Goal: Navigation & Orientation: Find specific page/section

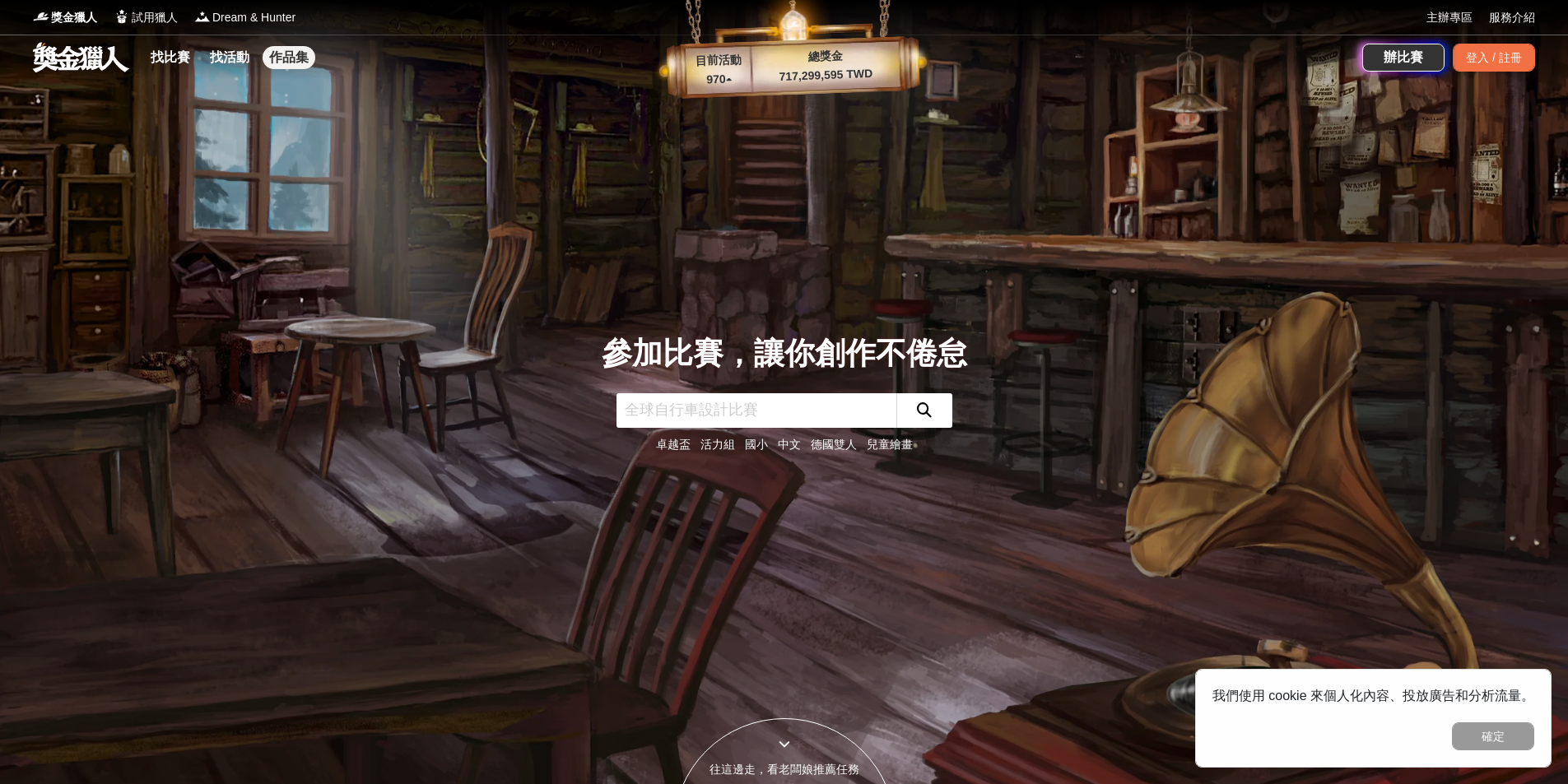
click at [293, 62] on link "作品集" at bounding box center [289, 58] width 53 height 23
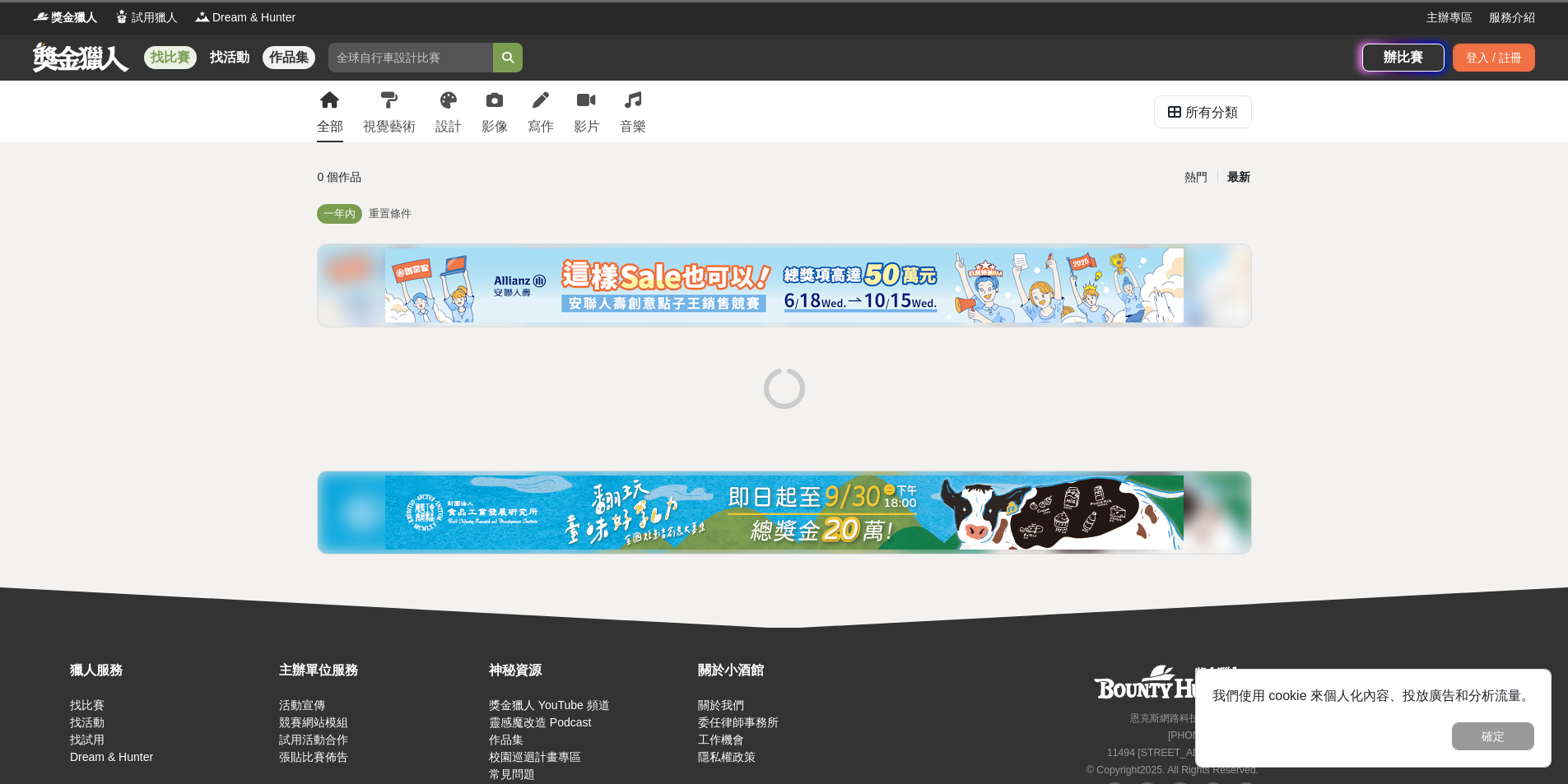
click at [194, 61] on link "找比賽" at bounding box center [170, 58] width 53 height 23
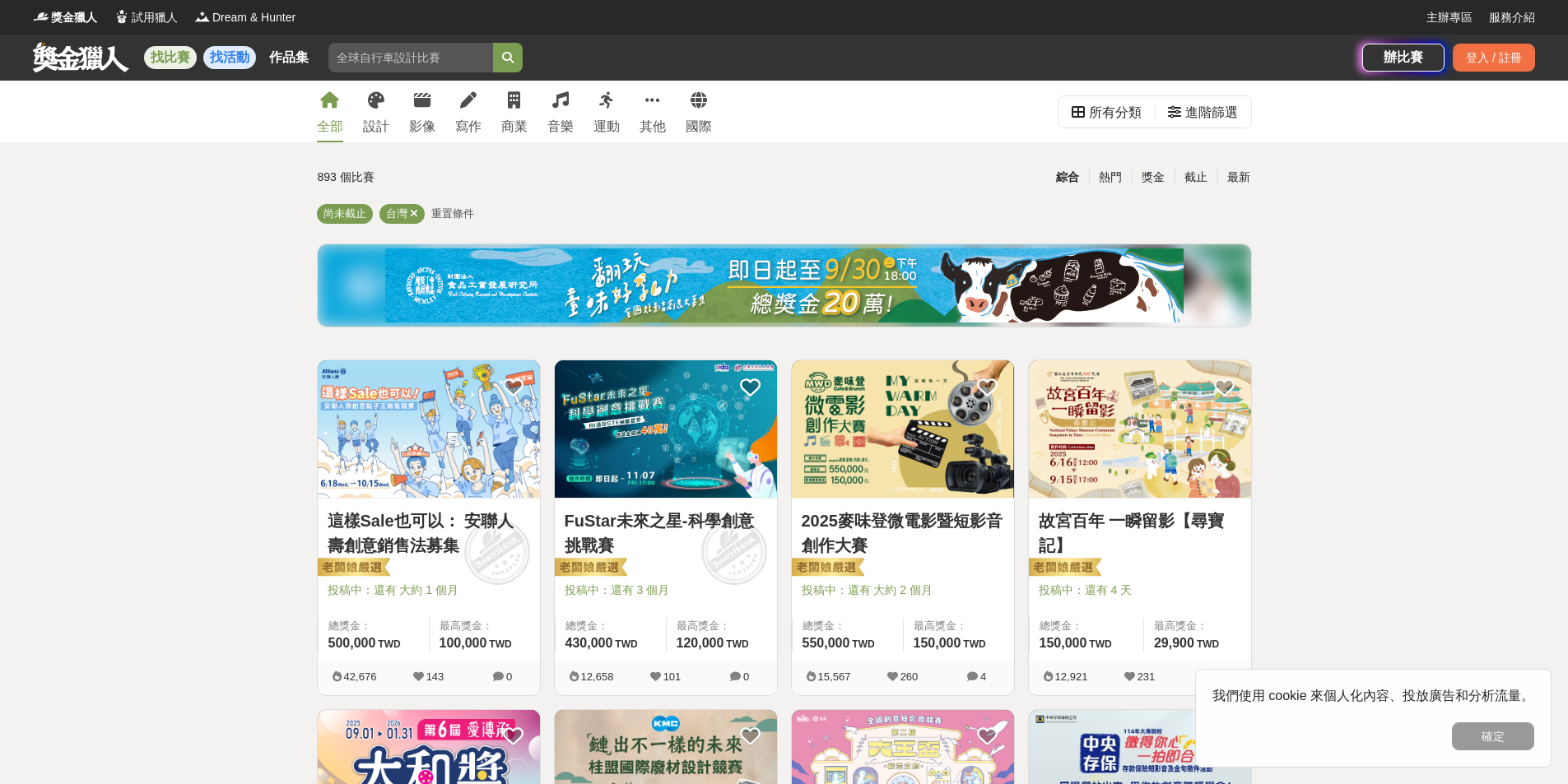
click at [216, 56] on link "找活動" at bounding box center [229, 58] width 53 height 23
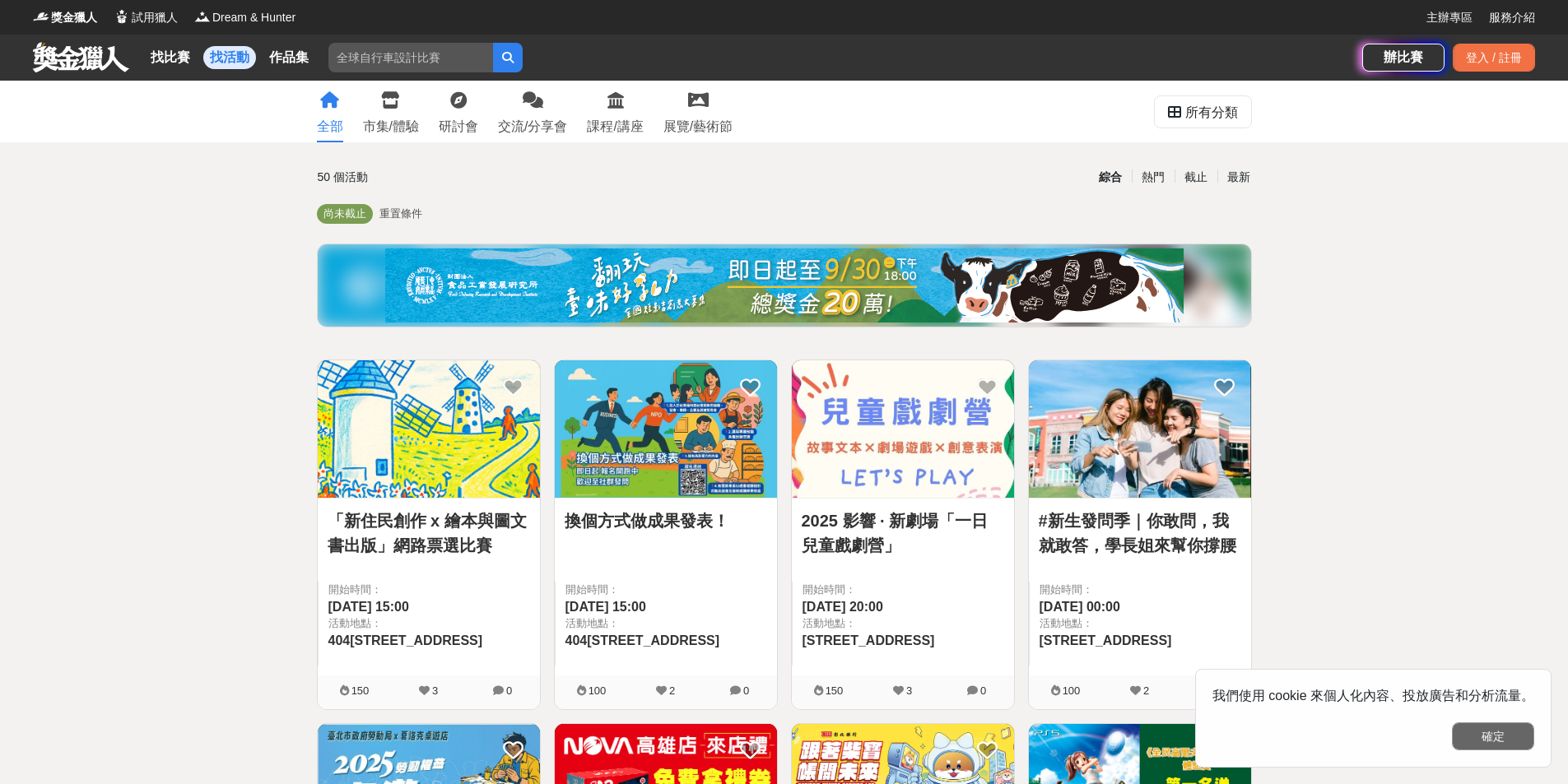
click at [1474, 736] on button "確定" at bounding box center [1493, 736] width 83 height 28
